Goal: Task Accomplishment & Management: Complete application form

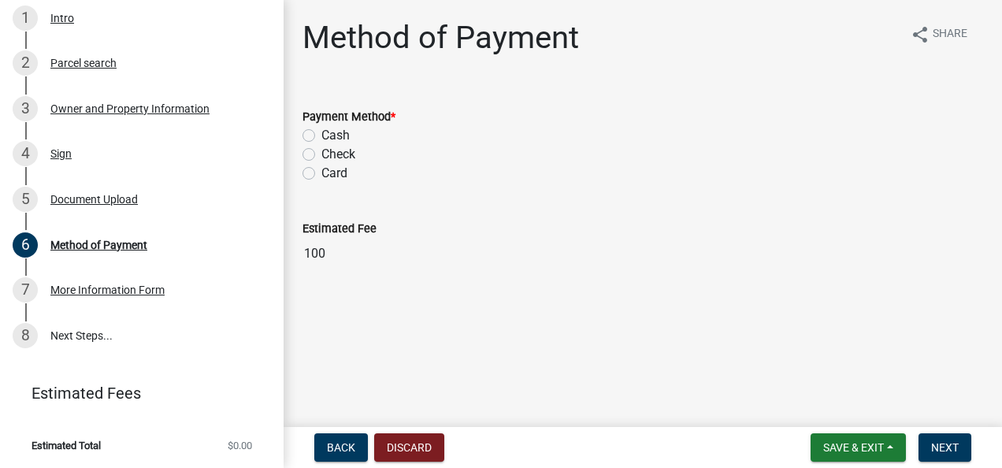
scroll to position [240, 0]
click at [321, 154] on label "Check" at bounding box center [338, 154] width 34 height 19
click at [321, 154] on input "Check" at bounding box center [326, 150] width 10 height 10
radio input "true"
click at [963, 457] on button "Next" at bounding box center [945, 447] width 53 height 28
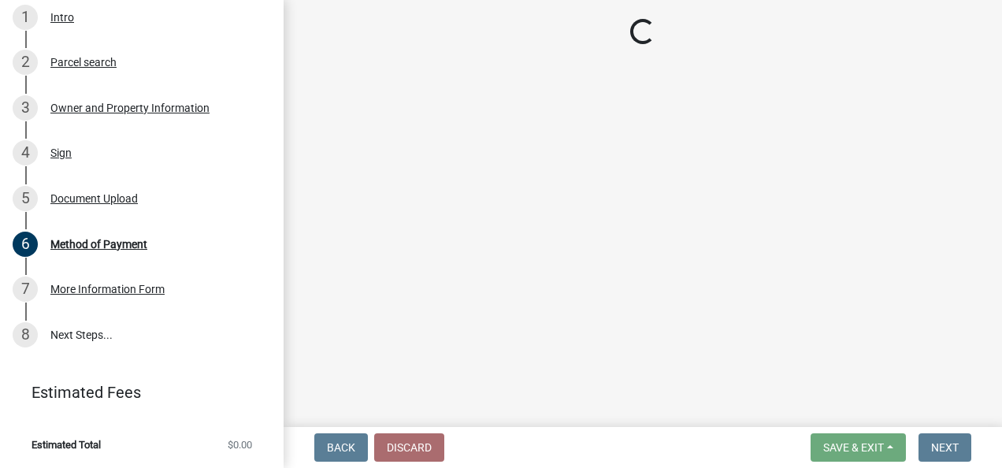
scroll to position [331, 0]
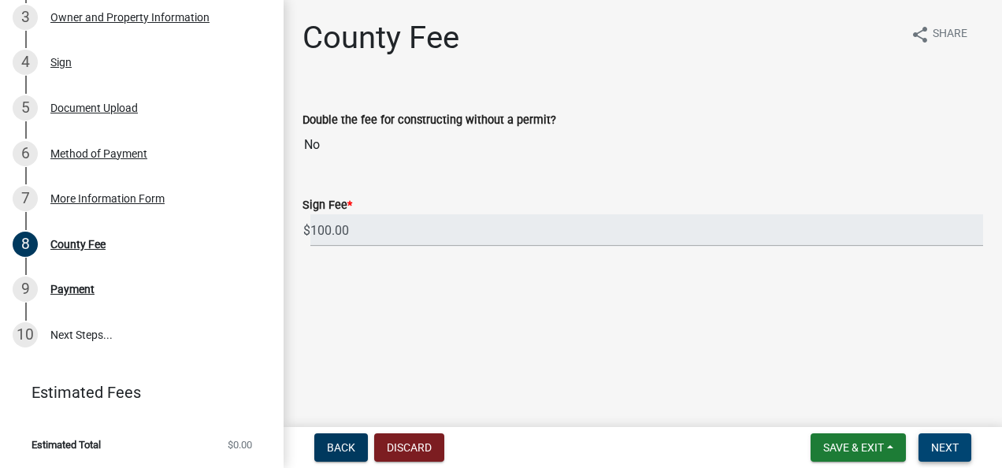
click at [950, 442] on span "Next" at bounding box center [945, 447] width 28 height 13
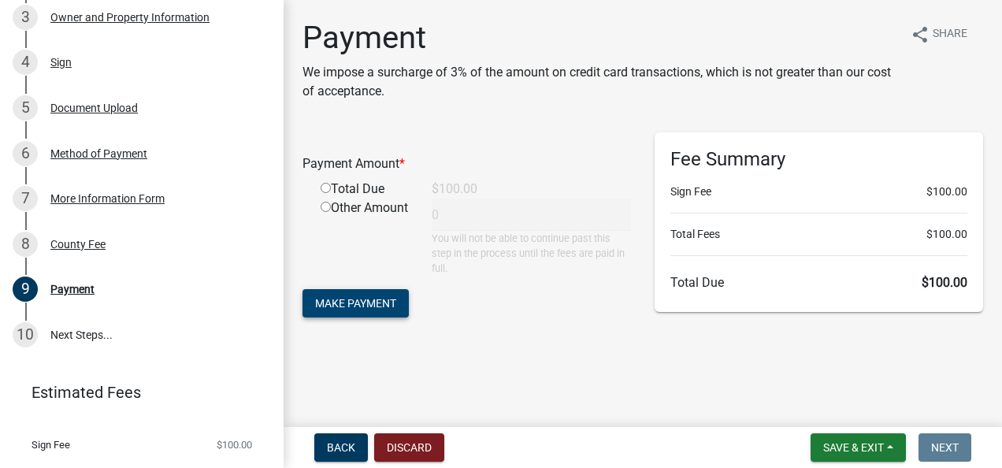
click at [395, 299] on span "Make Payment" at bounding box center [355, 302] width 81 height 13
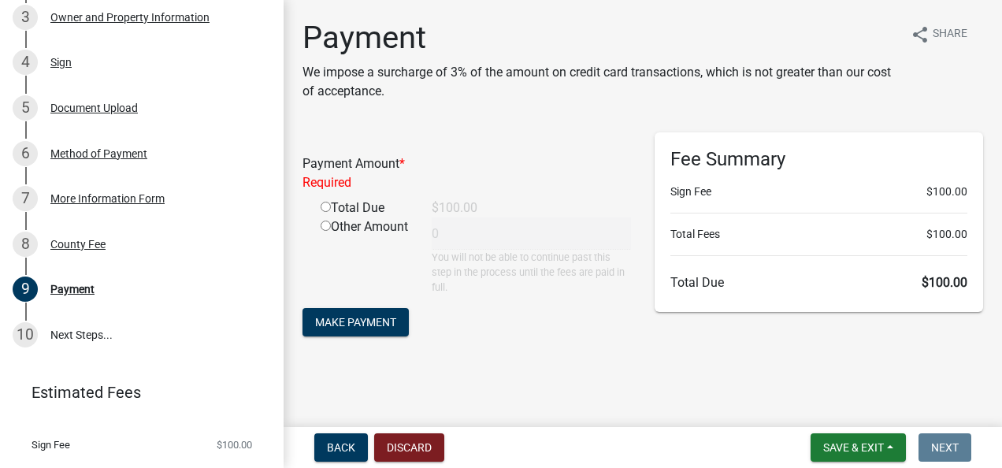
click at [326, 205] on input "radio" at bounding box center [326, 207] width 10 height 10
radio input "true"
type input "100"
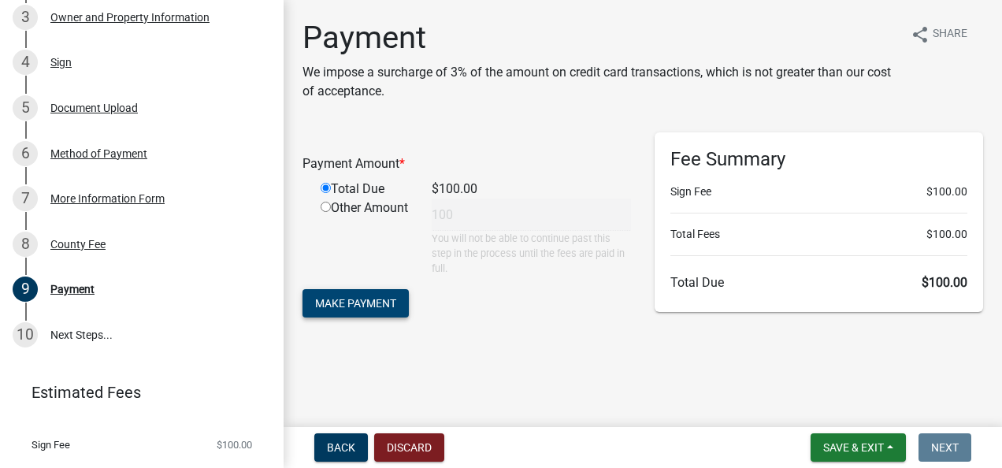
click at [373, 309] on span "Make Payment" at bounding box center [355, 302] width 81 height 13
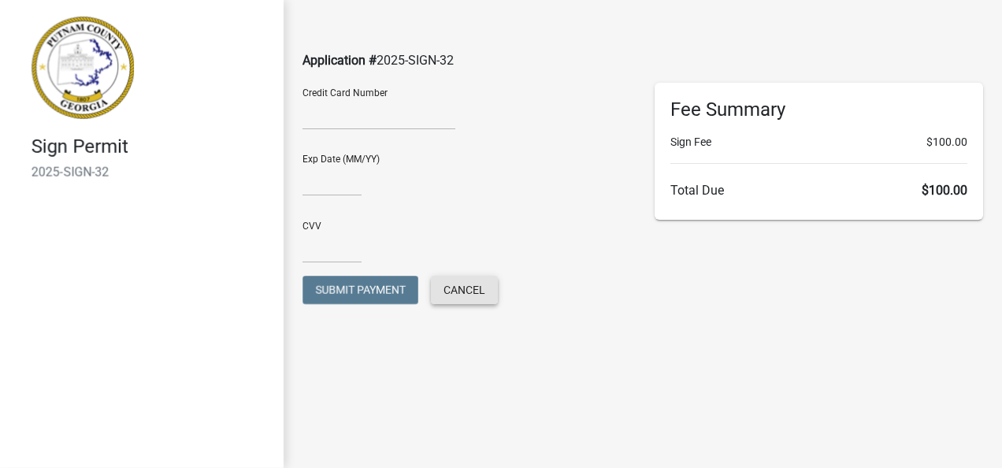
click at [466, 285] on span "Cancel" at bounding box center [465, 290] width 42 height 13
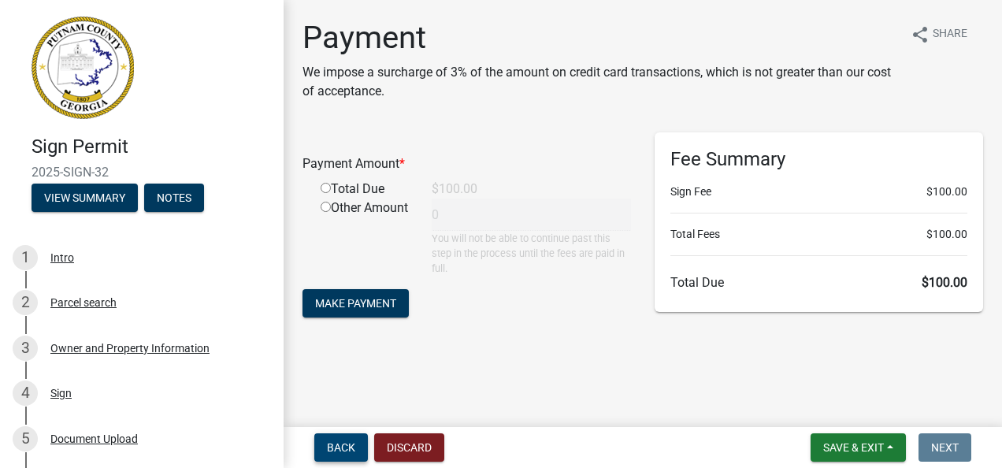
click at [358, 451] on button "Back" at bounding box center [341, 447] width 54 height 28
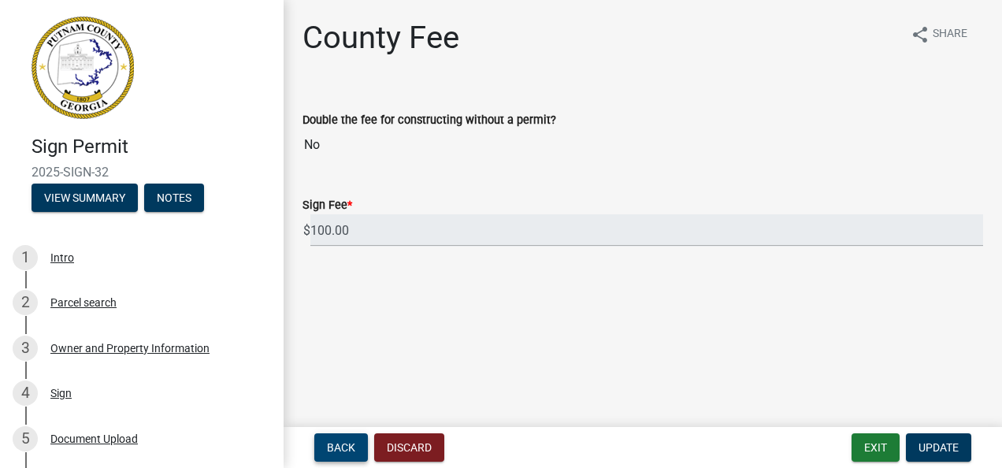
click at [351, 435] on button "Back" at bounding box center [341, 447] width 54 height 28
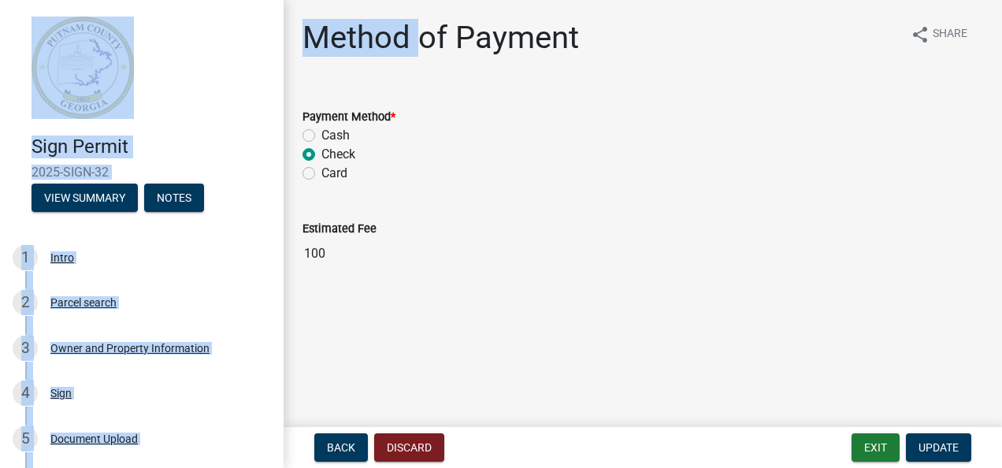
drag, startPoint x: 216, startPoint y: 6, endPoint x: 419, endPoint y: 36, distance: 205.5
click at [419, 36] on div "Sign Permit 2025-SIGN-32 View Summary Notes 1 Intro 2 Parcel search 3 Owner and…" at bounding box center [501, 234] width 1002 height 468
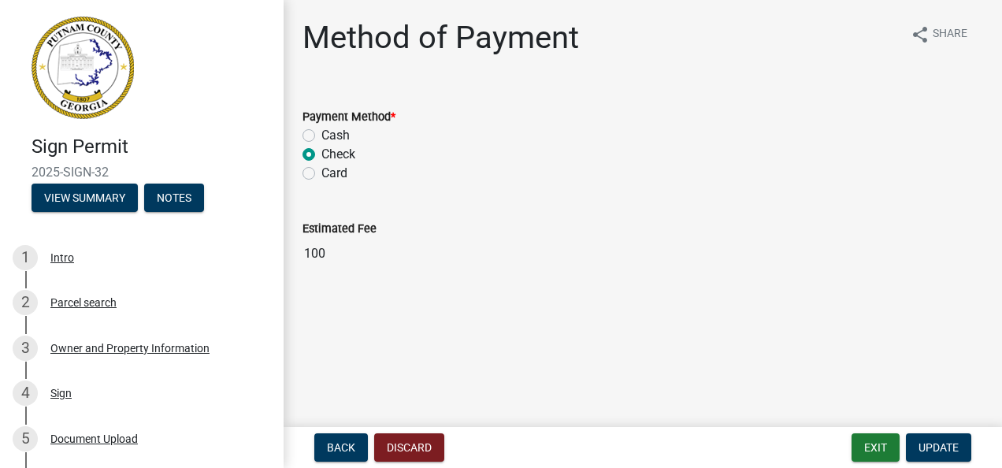
drag, startPoint x: 419, startPoint y: 36, endPoint x: 566, endPoint y: 154, distance: 188.2
click at [566, 156] on div "Check" at bounding box center [642, 154] width 681 height 19
click at [925, 448] on span "Update" at bounding box center [939, 447] width 40 height 13
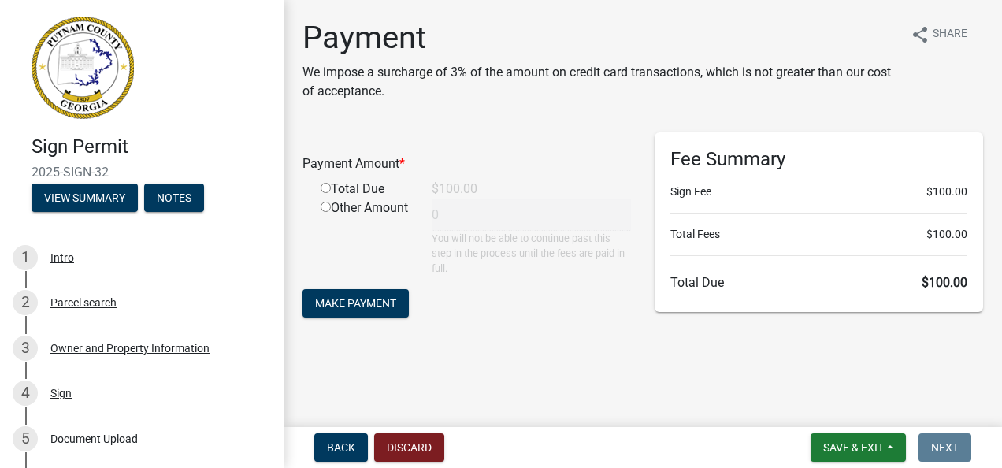
click at [325, 184] on input "radio" at bounding box center [326, 188] width 10 height 10
radio input "true"
type input "100"
click at [361, 298] on span "Make Payment" at bounding box center [355, 302] width 81 height 13
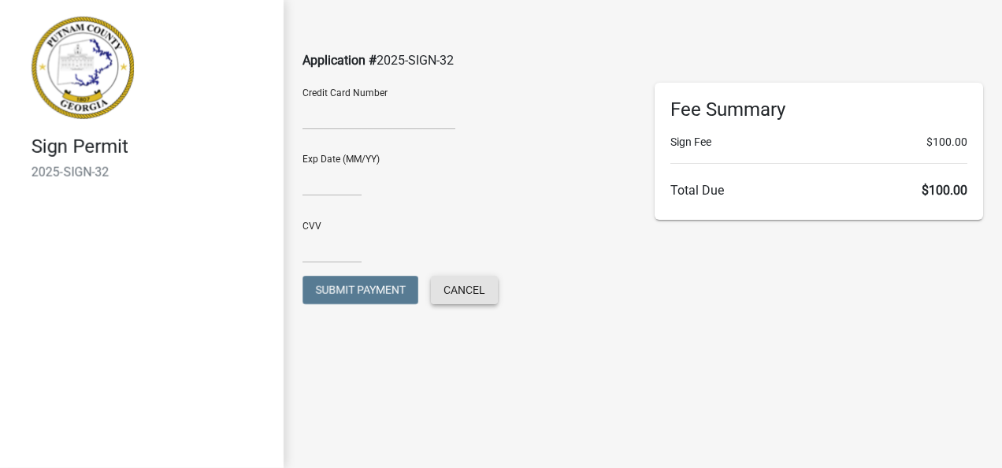
click at [477, 293] on span "Cancel" at bounding box center [465, 290] width 42 height 13
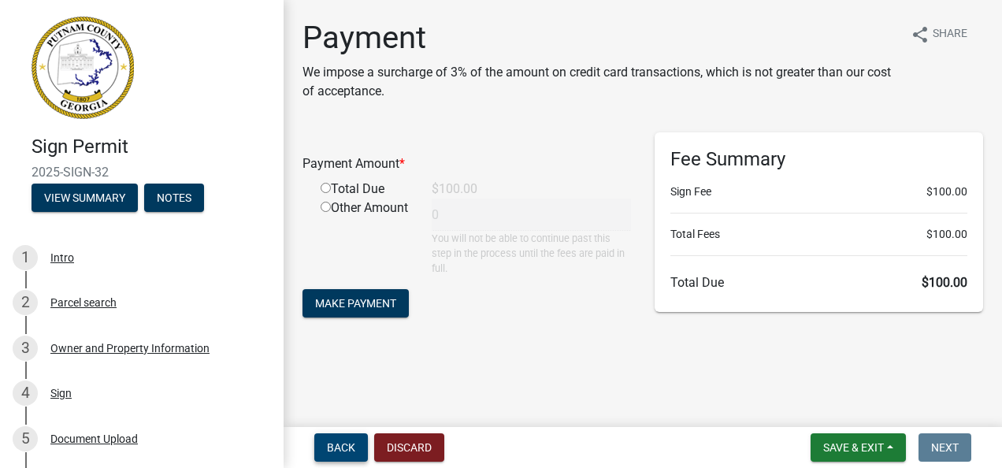
click at [351, 445] on span "Back" at bounding box center [341, 447] width 28 height 13
